Goal: Task Accomplishment & Management: Use online tool/utility

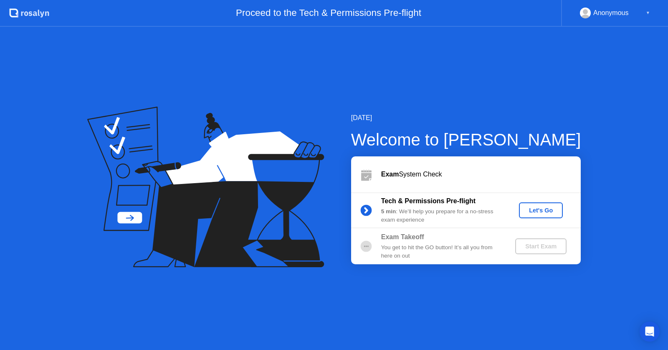
click at [547, 211] on div "Let's Go" at bounding box center [540, 210] width 37 height 7
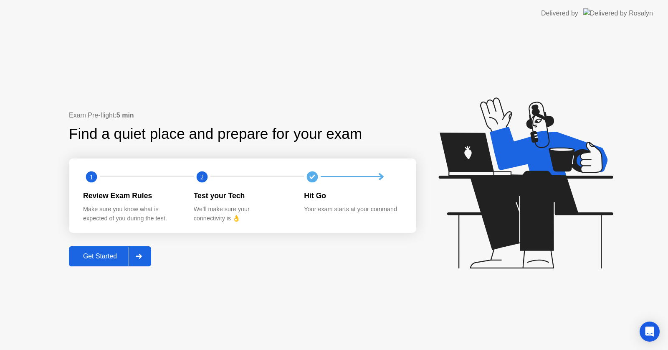
click at [112, 260] on div "Get Started" at bounding box center [99, 256] width 57 height 8
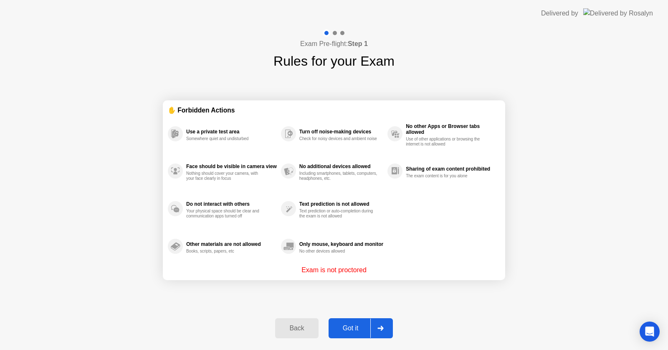
click at [350, 325] on div "Got it" at bounding box center [350, 328] width 39 height 8
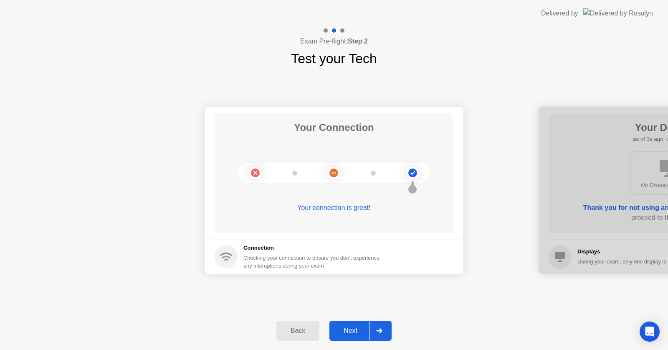
click at [349, 327] on div "Next" at bounding box center [350, 331] width 37 height 8
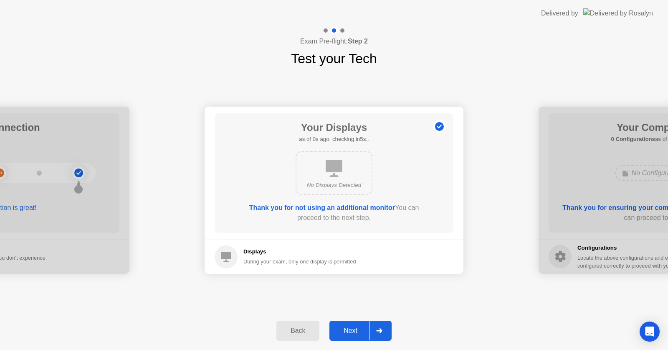
click at [349, 327] on div "Next" at bounding box center [350, 331] width 37 height 8
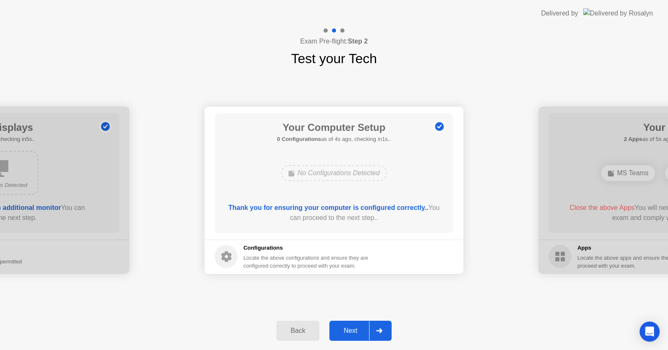
click at [349, 327] on div "Next" at bounding box center [350, 331] width 37 height 8
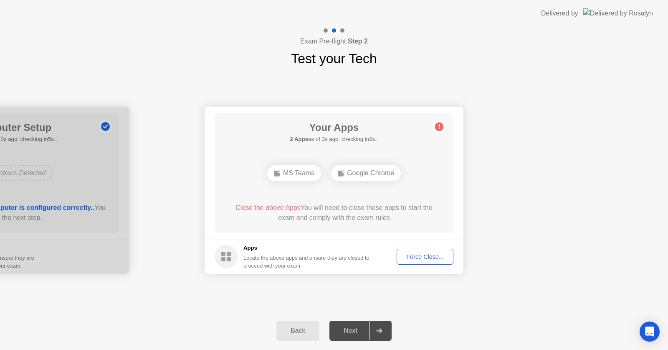
click at [428, 253] on div "Force Close..." at bounding box center [425, 256] width 51 height 7
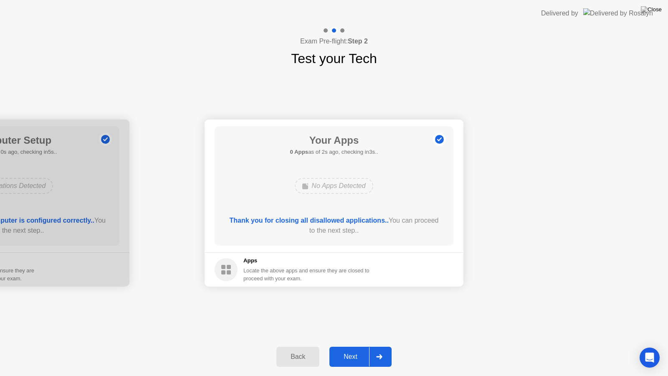
click at [352, 349] on button "Next" at bounding box center [361, 357] width 62 height 20
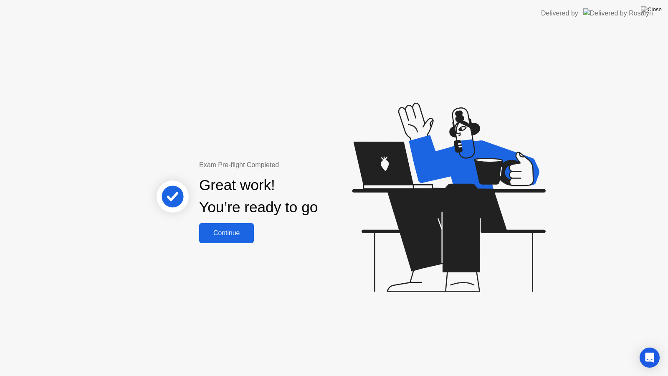
click at [215, 233] on div "Continue" at bounding box center [227, 233] width 50 height 8
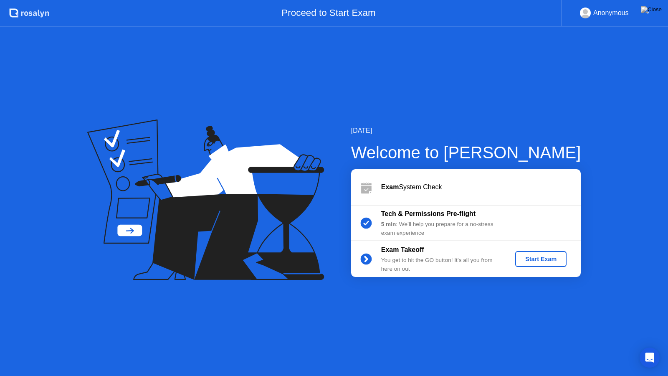
click at [541, 259] on div "Start Exam" at bounding box center [541, 259] width 45 height 7
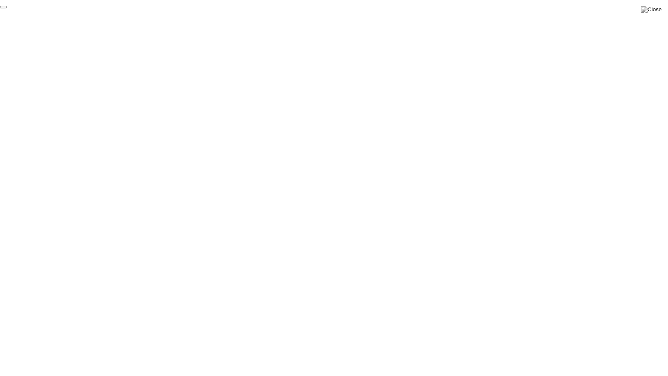
click div "End Proctoring Session"
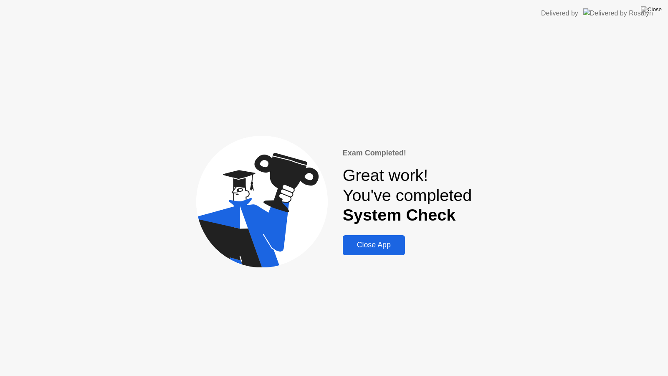
click at [374, 248] on div "Close App" at bounding box center [373, 245] width 57 height 9
